Goal: Task Accomplishment & Management: Complete application form

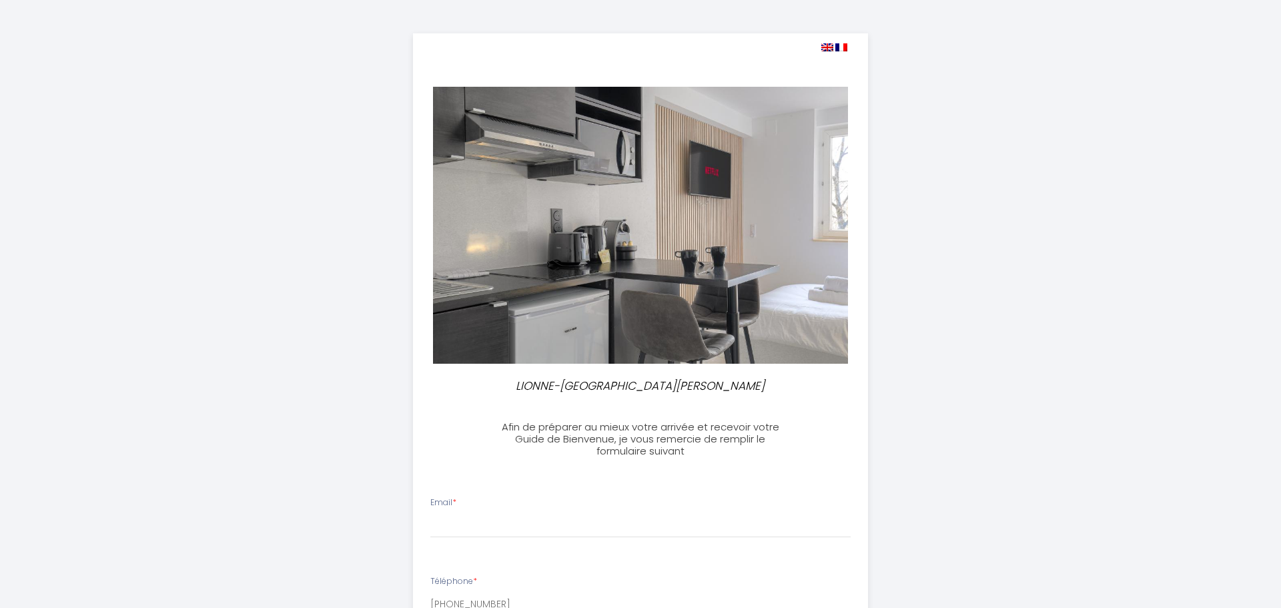
select select
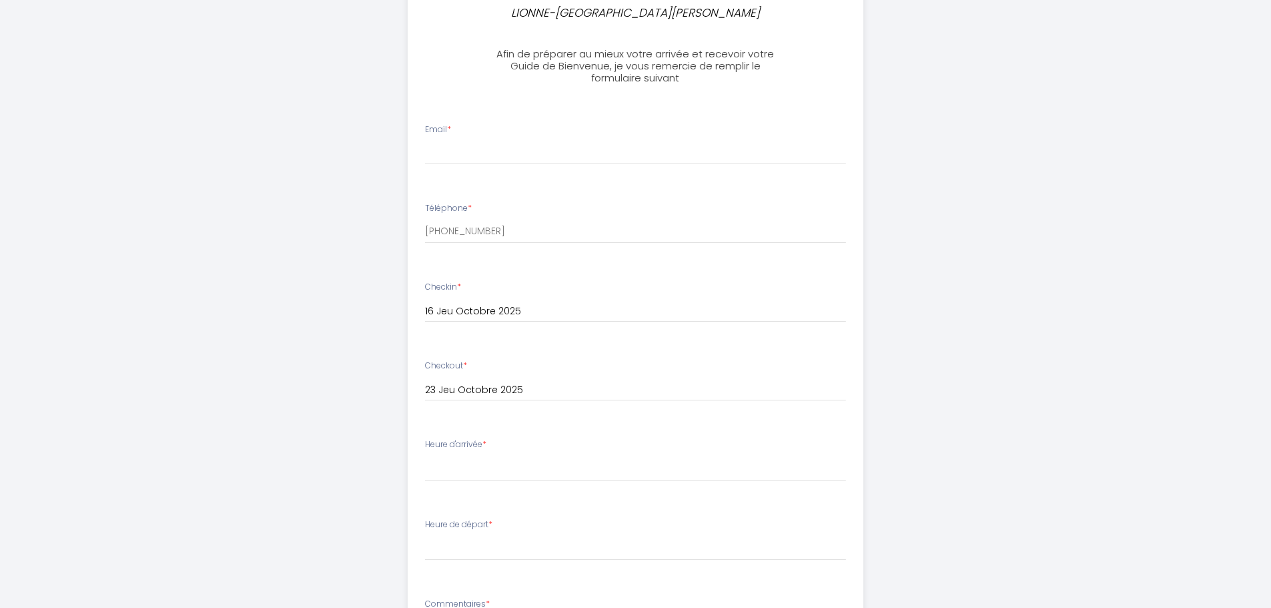
scroll to position [310, 0]
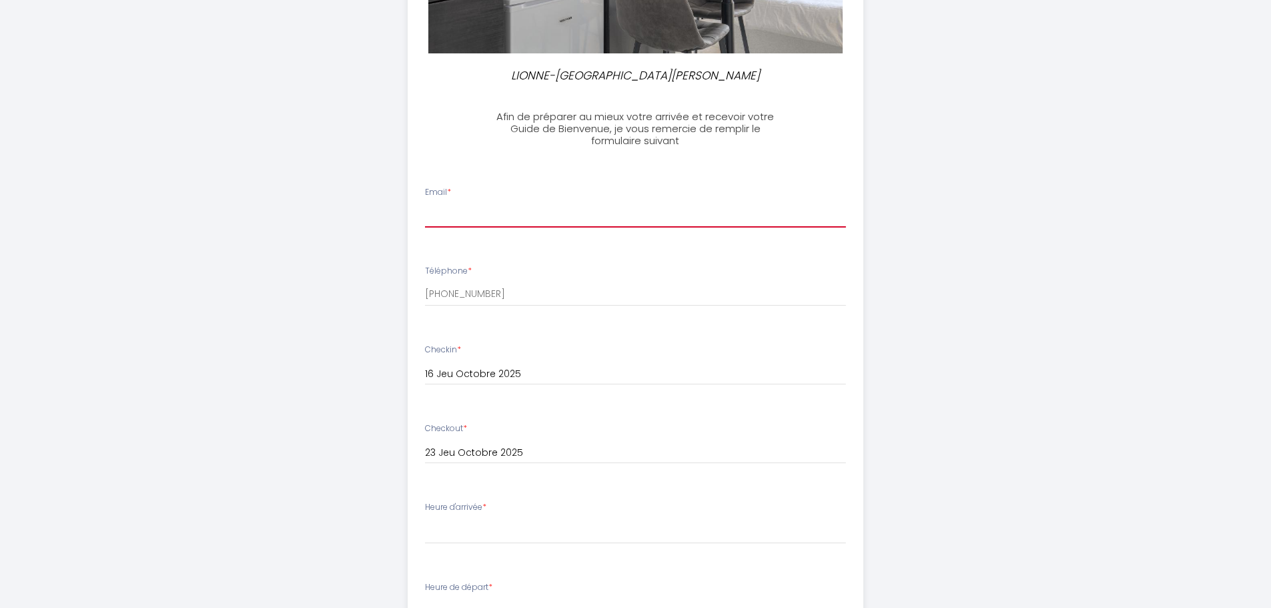
click at [456, 213] on input "Email *" at bounding box center [635, 215] width 421 height 24
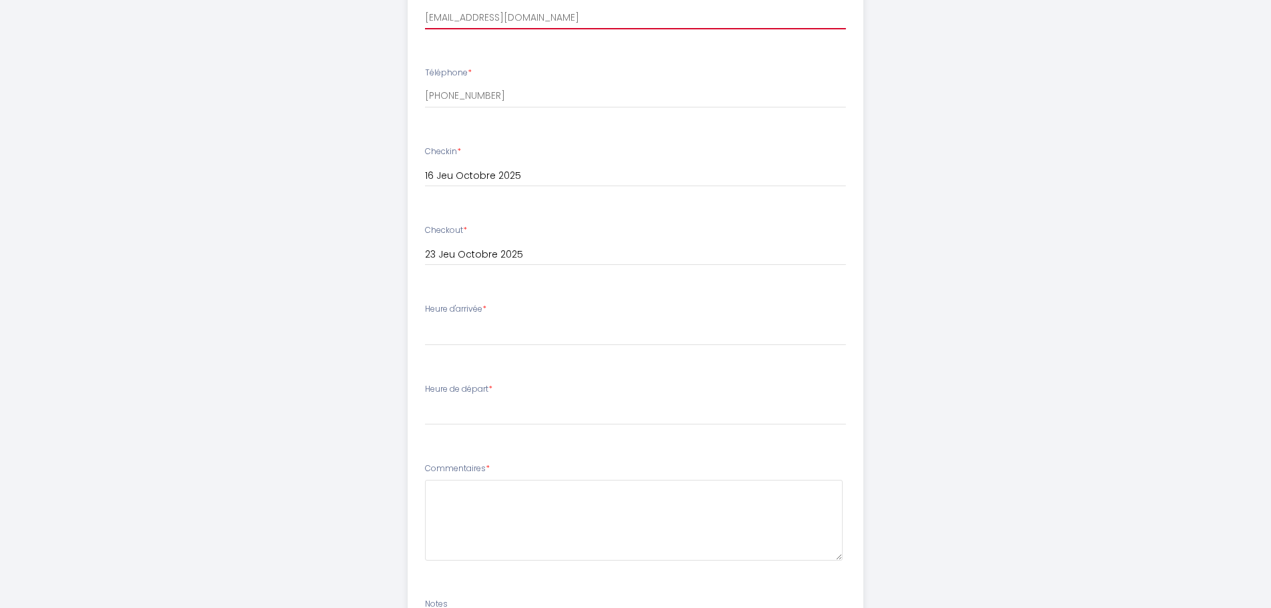
scroll to position [577, 0]
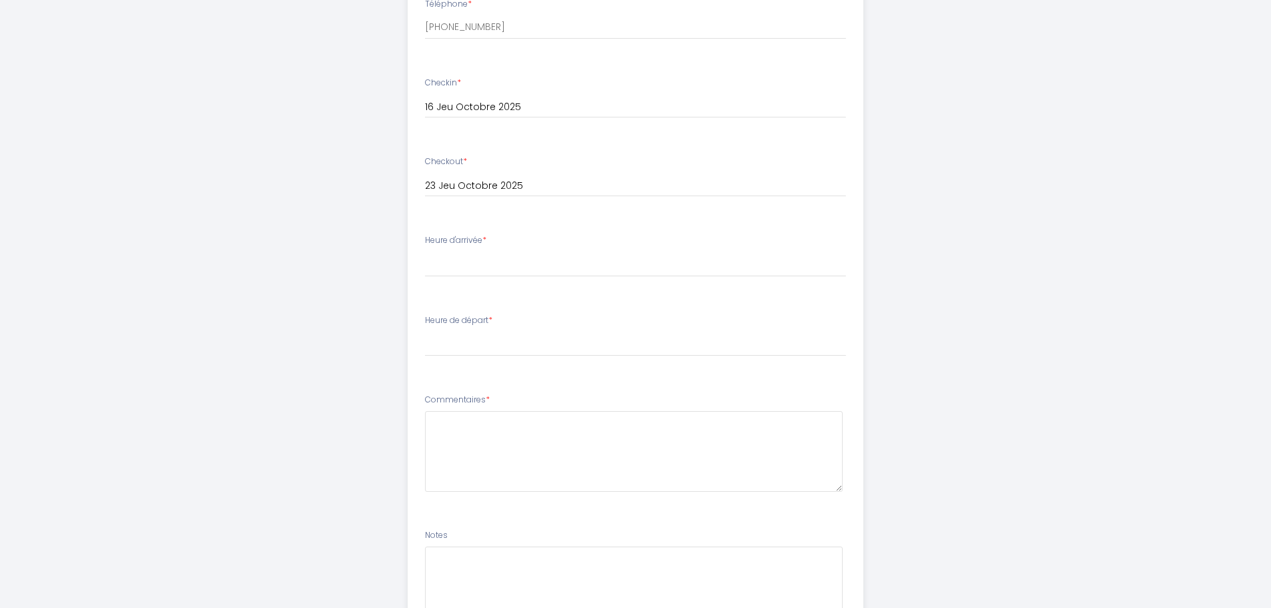
type input "[EMAIL_ADDRESS][DOMAIN_NAME]"
click at [478, 260] on select "16:00 16:30 17:00 17:30 18:00 18:30 19:00 19:30 20:00 20:30 21:00 21:30 22:00 2…" at bounding box center [635, 263] width 421 height 25
select select "17:30"
click at [425, 251] on select "16:00 16:30 17:00 17:30 18:00 18:30 19:00 19:30 20:00 20:30 21:00 21:30 22:00 2…" at bounding box center [635, 263] width 421 height 25
click at [473, 350] on select "00:00 00:30 01:00 01:30 02:00 02:30 03:00 03:30 04:00 04:30 05:00 05:30 06:00 0…" at bounding box center [635, 343] width 421 height 25
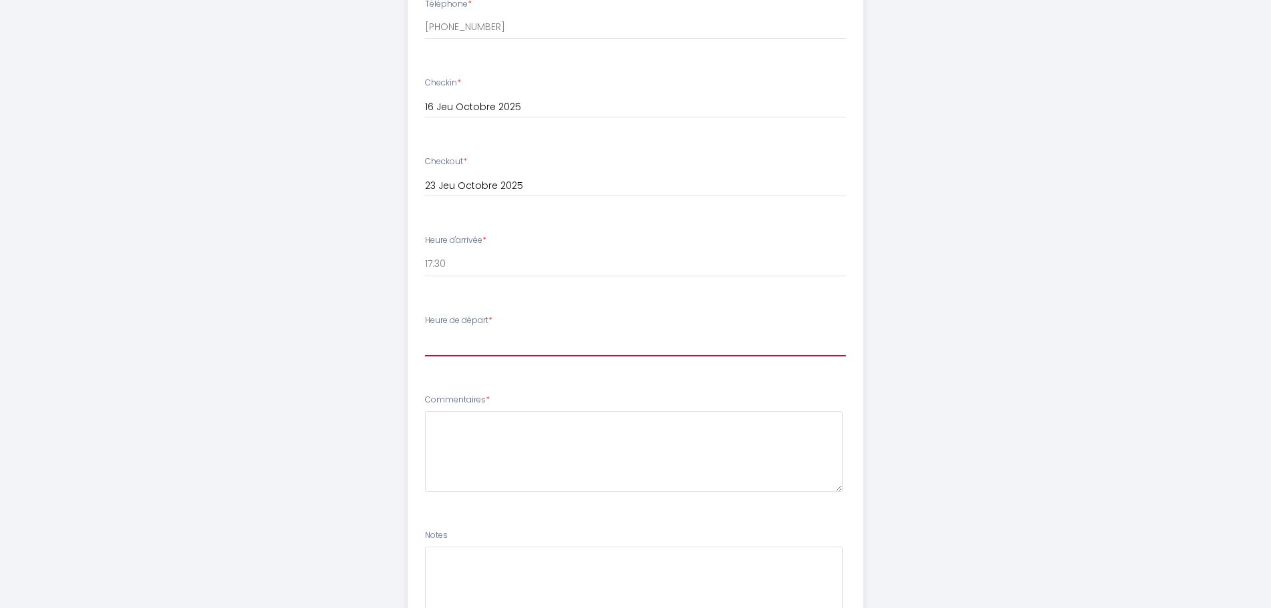
select select "10:00"
click at [425, 331] on select "00:00 00:30 01:00 01:30 02:00 02:30 03:00 03:30 04:00 04:30 05:00 05:30 06:00 0…" at bounding box center [635, 343] width 421 height 25
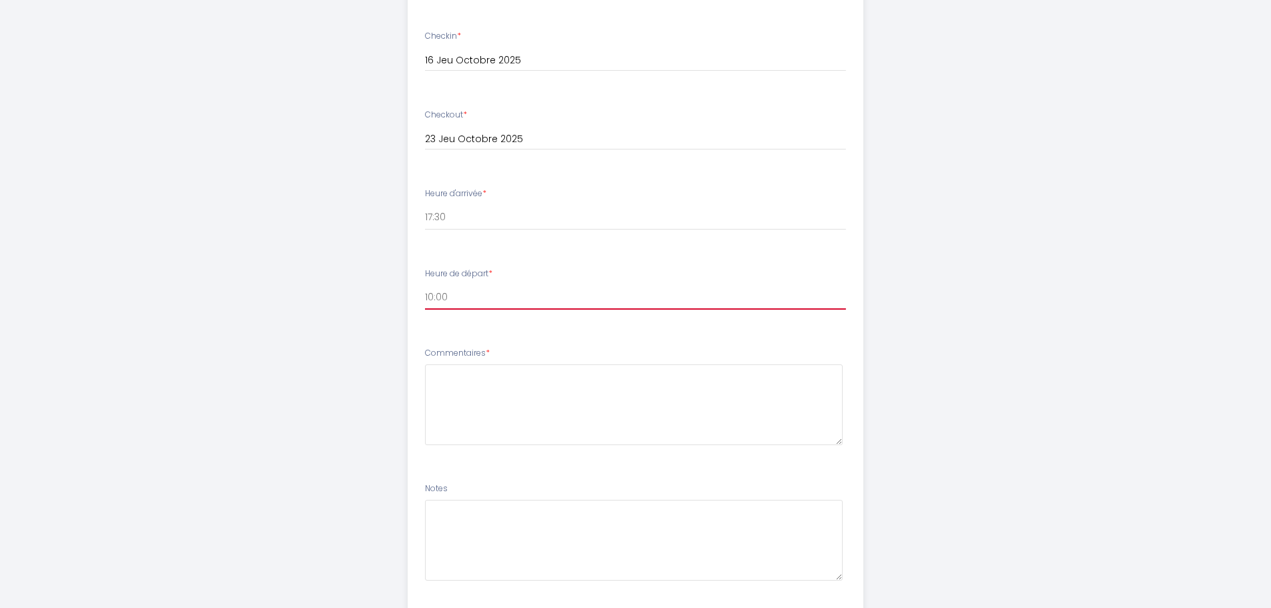
scroll to position [644, 0]
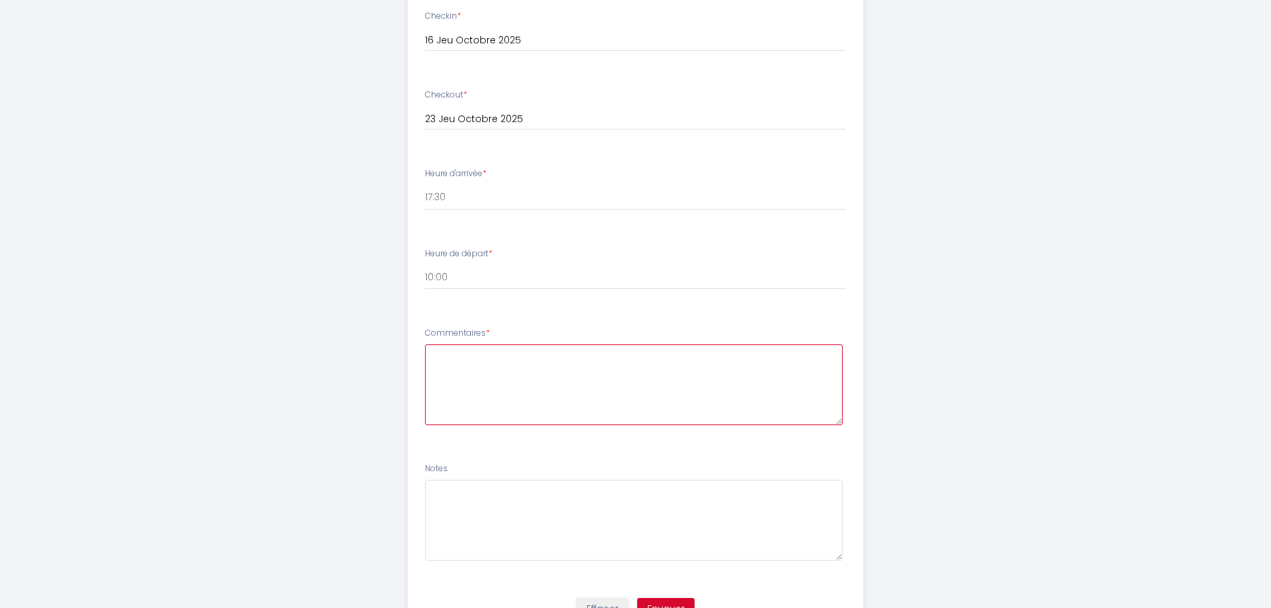
click at [483, 350] on textarea at bounding box center [634, 384] width 418 height 81
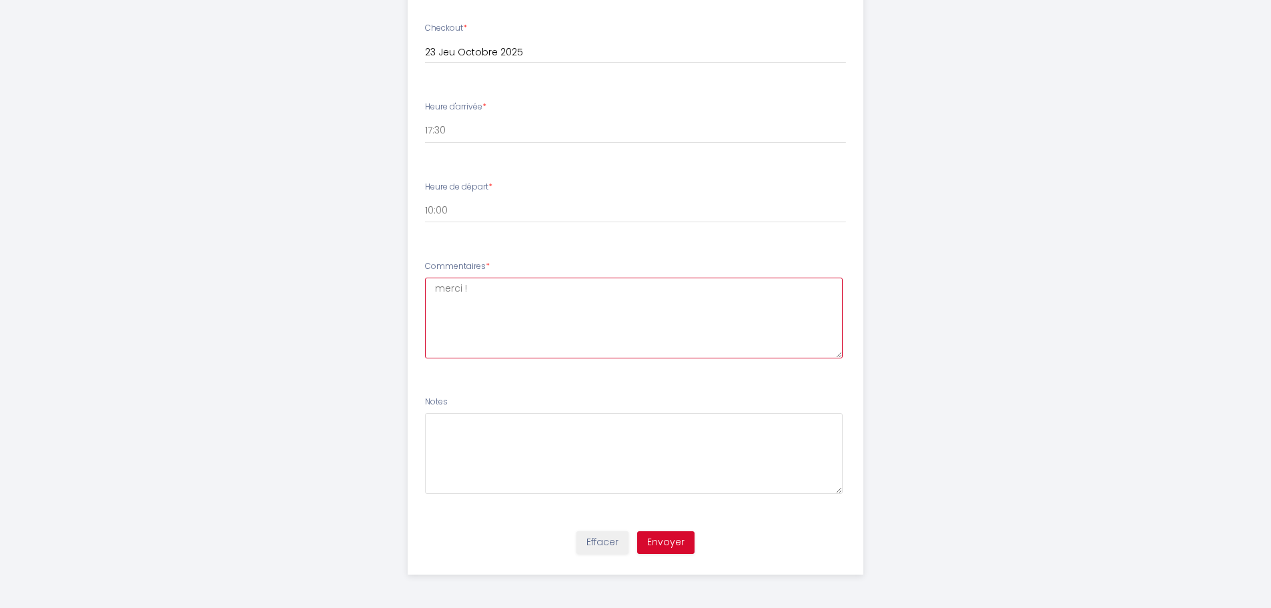
type textarea "merci !"
click at [659, 542] on button "Envoyer" at bounding box center [665, 542] width 57 height 23
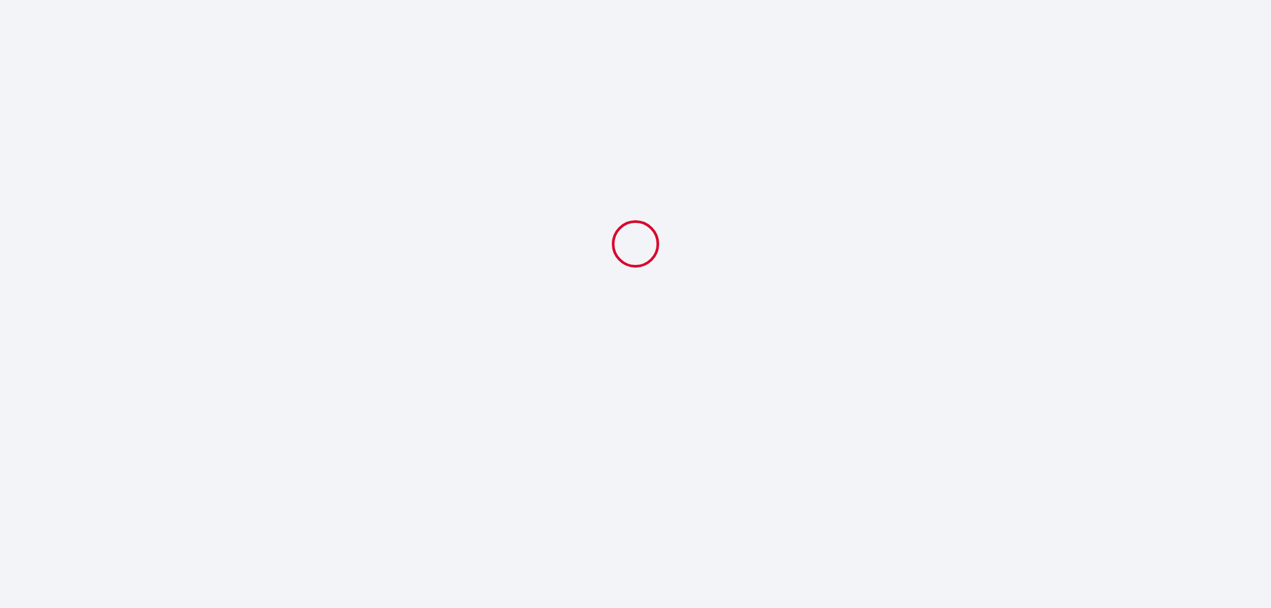
select select "17:30"
select select "10:00"
